Goal: Information Seeking & Learning: Learn about a topic

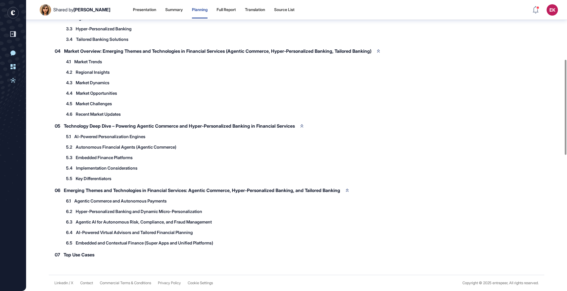
scroll to position [291, 567]
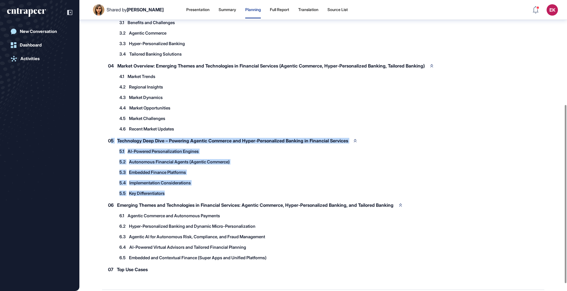
drag, startPoint x: 112, startPoint y: 140, endPoint x: 226, endPoint y: 191, distance: 124.9
click at [226, 191] on div "05 Technology Deep Dive – Powering Agentic Commerce and Hyper-Personalized Bank…" at bounding box center [240, 166] width 277 height 63
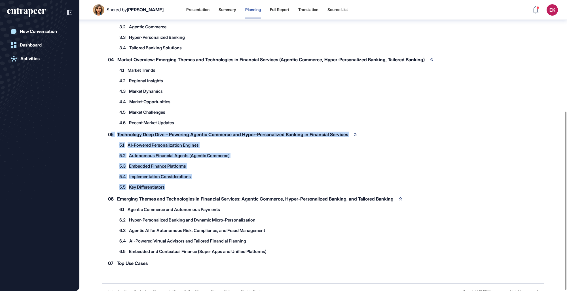
scroll to position [182, 0]
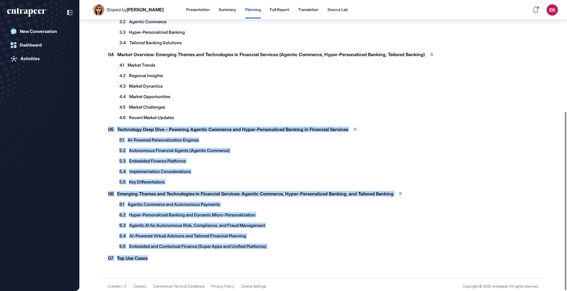
drag, startPoint x: 149, startPoint y: 258, endPoint x: 90, endPoint y: 132, distance: 139.3
click at [90, 132] on div "Research Report: Emerging Themes and Technologies in Financial Services This ta…" at bounding box center [323, 57] width 488 height 423
click at [481, 134] on div "This task was requested on [DATE] . This task is currently in progress and we w…" at bounding box center [323, 80] width 442 height 380
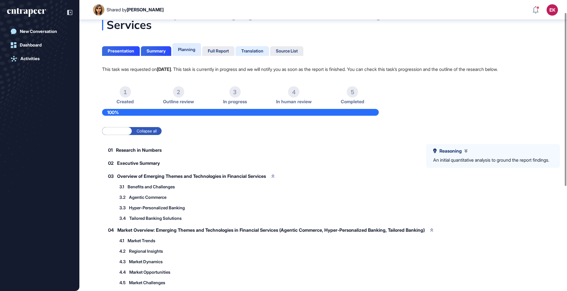
scroll to position [0, 0]
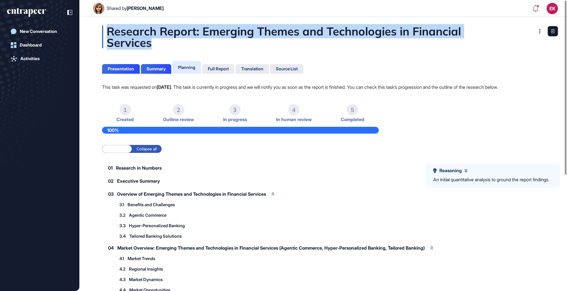
drag, startPoint x: 235, startPoint y: 47, endPoint x: 99, endPoint y: 30, distance: 137.5
click at [99, 30] on div "Research Report: Emerging Themes and Technologies in Financial Services Present…" at bounding box center [323, 245] width 488 height 438
drag, startPoint x: 99, startPoint y: 30, endPoint x: 94, endPoint y: 28, distance: 4.5
click at [94, 28] on div "Research Report: Emerging Themes and Technologies in Financial Services Present…" at bounding box center [323, 245] width 488 height 438
click at [124, 29] on div "Research Report: Emerging Themes and Technologies in Financial Services" at bounding box center [323, 37] width 442 height 23
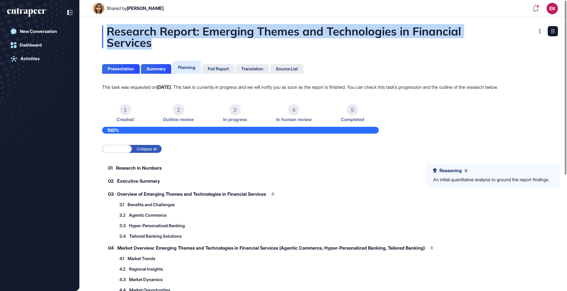
drag, startPoint x: 102, startPoint y: 26, endPoint x: 196, endPoint y: 40, distance: 94.6
click at [196, 40] on div "Research Report: Emerging Themes and Technologies in Financial Services" at bounding box center [323, 37] width 442 height 23
drag, startPoint x: 147, startPoint y: 46, endPoint x: 151, endPoint y: 46, distance: 3.7
click at [147, 46] on div "Research Report: Emerging Themes and Technologies in Financial Services" at bounding box center [323, 37] width 442 height 23
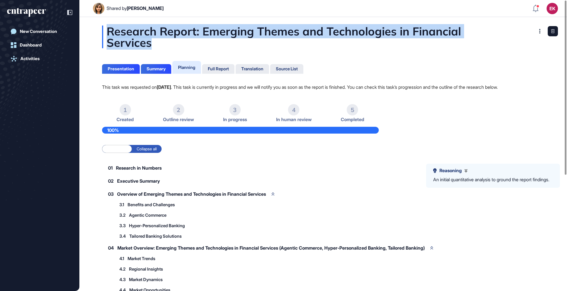
click at [166, 45] on div "Research Report: Emerging Themes and Technologies in Financial Services" at bounding box center [323, 37] width 442 height 23
drag, startPoint x: 161, startPoint y: 50, endPoint x: 104, endPoint y: 19, distance: 64.3
click at [104, 19] on div "Research Report: Emerging Themes and Technologies in Financial Services Present…" at bounding box center [323, 244] width 488 height 455
drag, startPoint x: 104, startPoint y: 19, endPoint x: 168, endPoint y: 43, distance: 68.2
click at [168, 43] on div "Research Report: Emerging Themes and Technologies in Financial Services" at bounding box center [323, 37] width 442 height 23
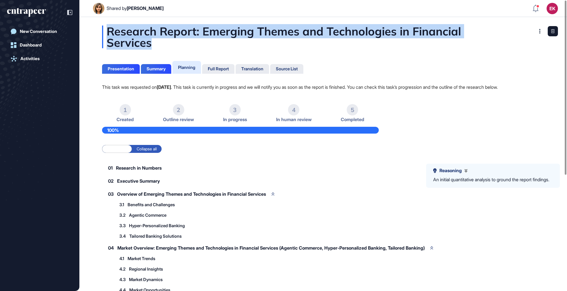
click at [157, 46] on div "Research Report: Emerging Themes and Technologies in Financial Services" at bounding box center [323, 37] width 442 height 23
drag, startPoint x: 151, startPoint y: 45, endPoint x: 102, endPoint y: 33, distance: 50.1
click at [102, 33] on div "Research Report: Emerging Themes and Technologies in Financial Services Present…" at bounding box center [323, 245] width 488 height 438
click at [103, 33] on div "Research Report: Emerging Themes and Technologies in Financial Services" at bounding box center [323, 37] width 442 height 23
click at [115, 39] on div "Research Report: Emerging Themes and Technologies in Financial Services" at bounding box center [323, 37] width 442 height 23
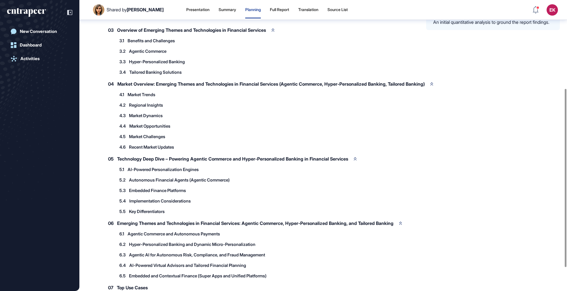
scroll to position [144, 0]
